Goal: Transaction & Acquisition: Purchase product/service

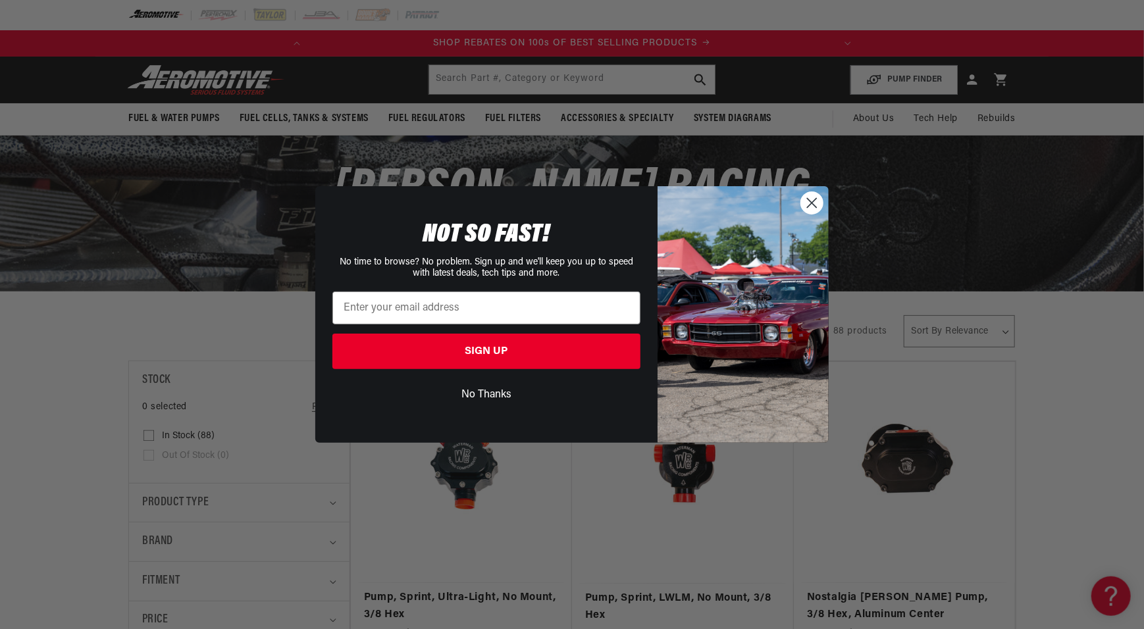
click at [808, 204] on circle "Close dialog" at bounding box center [812, 203] width 22 height 22
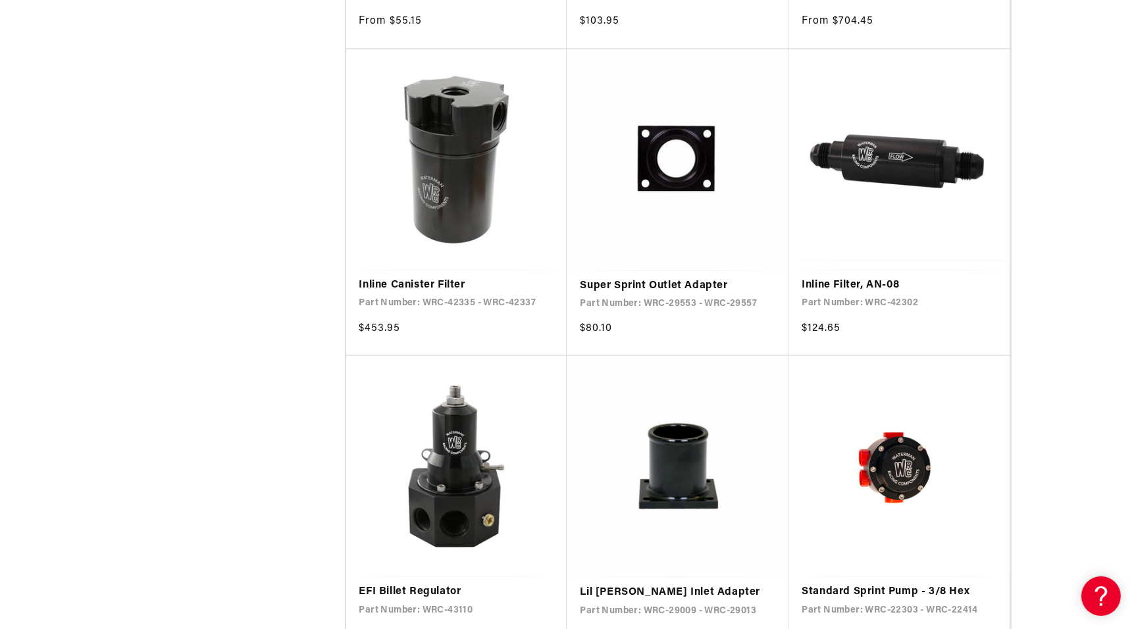
scroll to position [0, 521]
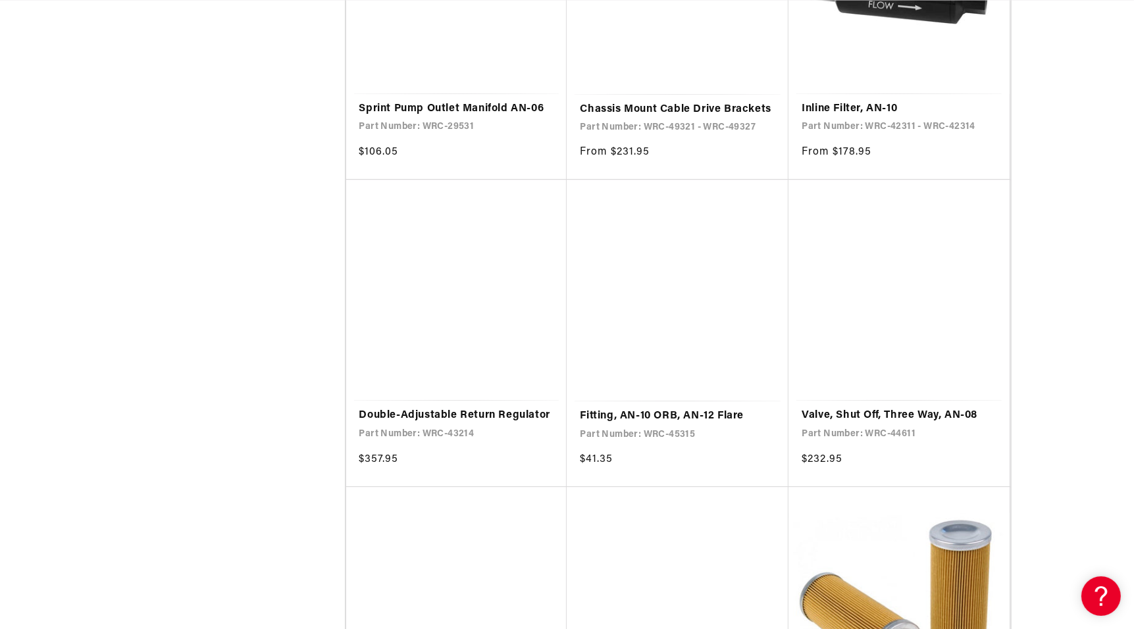
scroll to position [4630, 0]
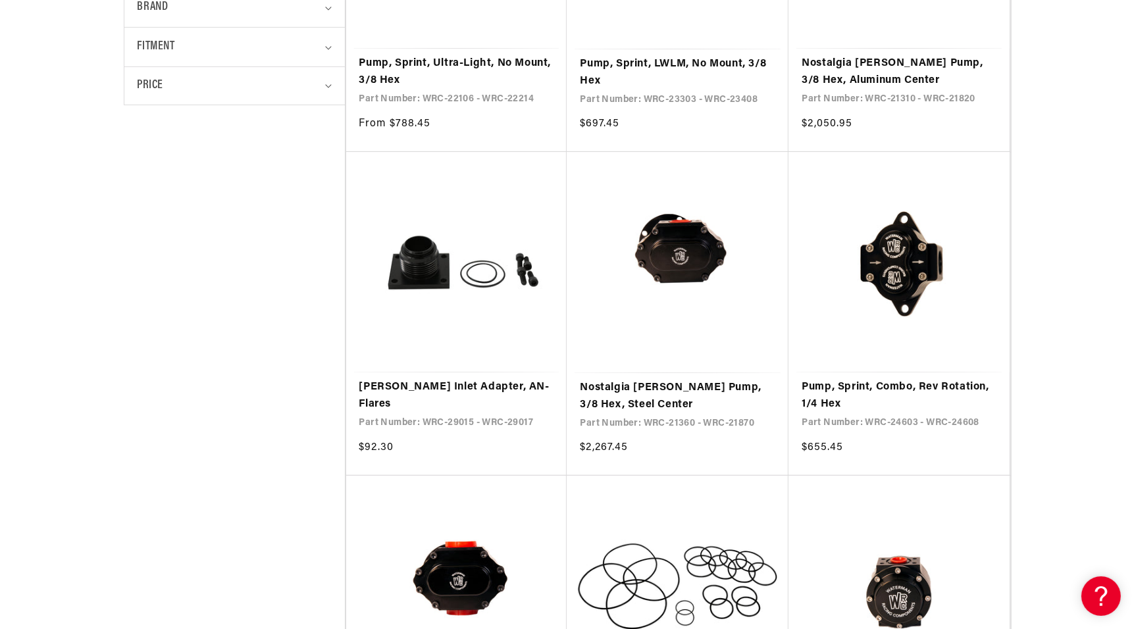
drag, startPoint x: 1133, startPoint y: 73, endPoint x: 1136, endPoint y: 91, distance: 18.1
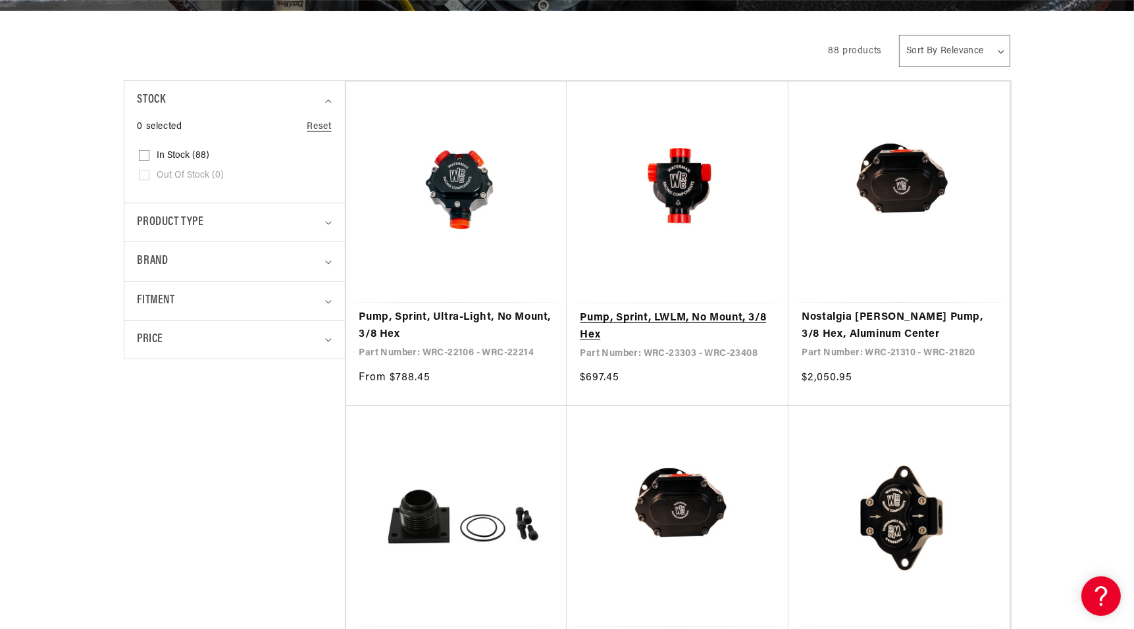
click at [685, 310] on link "Pump, Sprint, LWLM, No Mount, 3/8 Hex" at bounding box center [677, 327] width 195 height 34
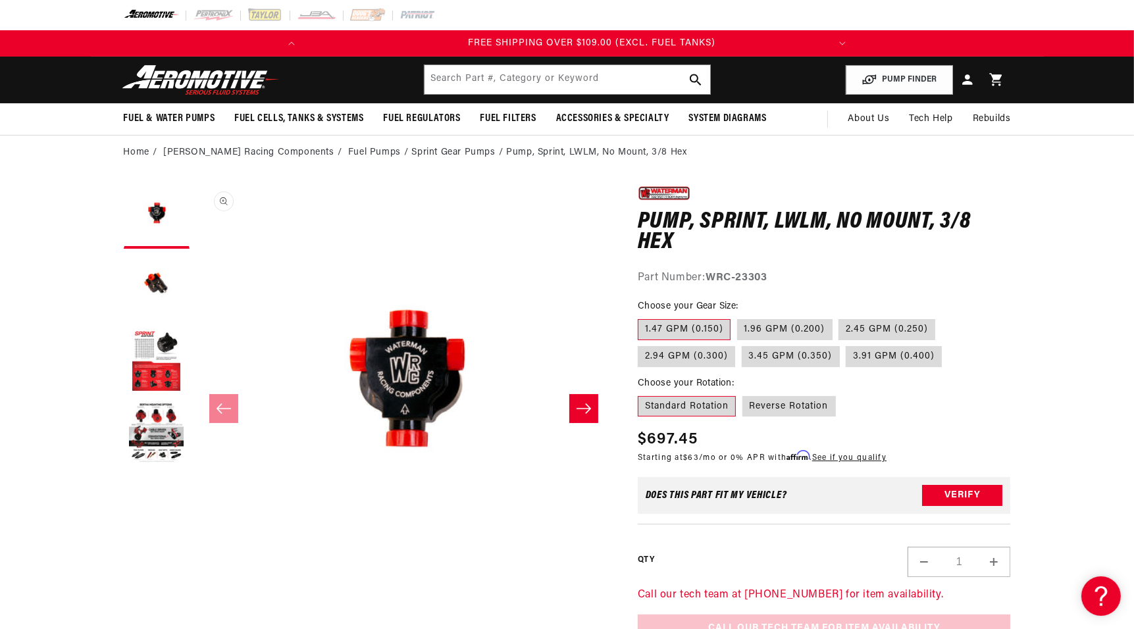
scroll to position [0, 521]
click at [145, 351] on button "Load image 3 in gallery view" at bounding box center [157, 361] width 66 height 66
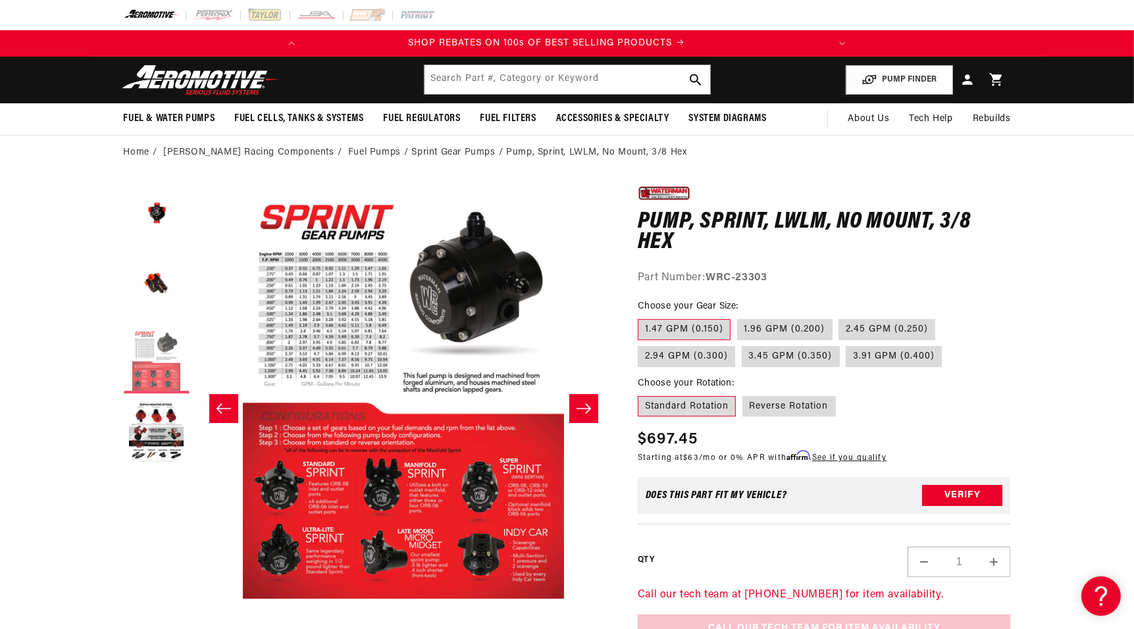
scroll to position [0, 0]
click at [149, 421] on button "Load image 4 in gallery view" at bounding box center [157, 433] width 66 height 66
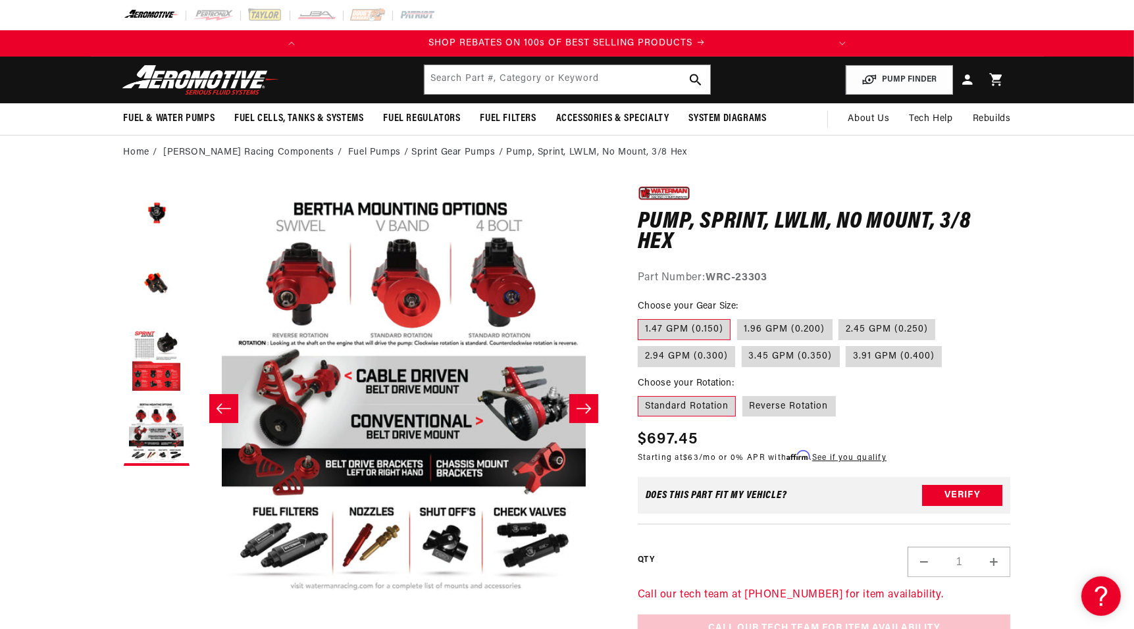
click at [580, 406] on icon "Slide right" at bounding box center [584, 408] width 16 height 13
click at [586, 409] on icon "Slide right" at bounding box center [584, 408] width 14 height 10
